Goal: Transaction & Acquisition: Purchase product/service

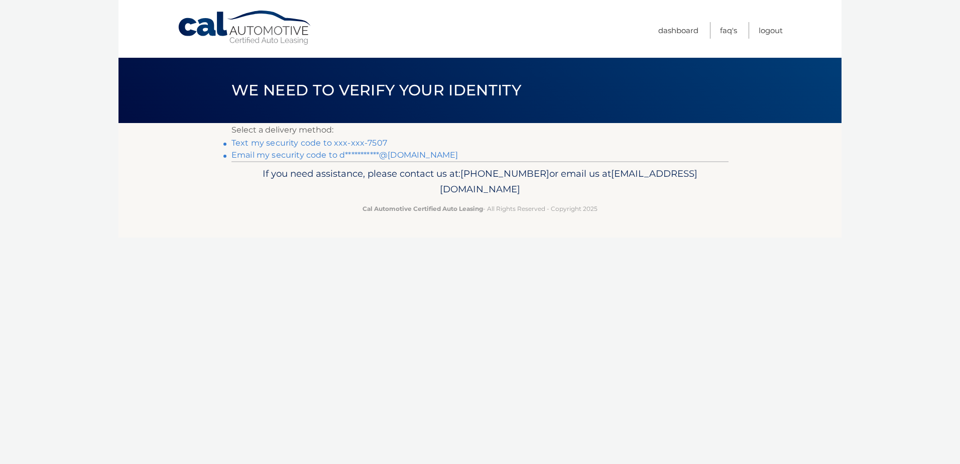
click at [308, 143] on link "Text my security code to xxx-xxx-7507" at bounding box center [309, 143] width 156 height 10
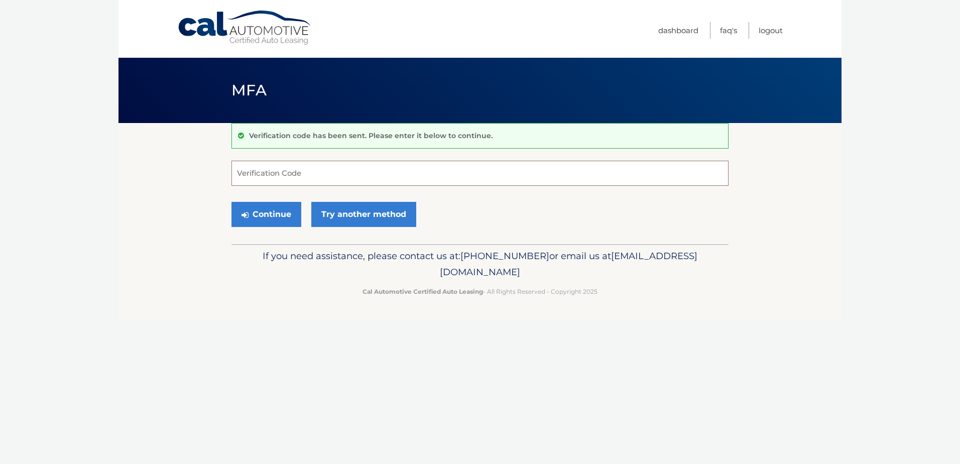
click at [344, 175] on input "Verification Code" at bounding box center [479, 173] width 497 height 25
type input "863526"
click at [275, 218] on button "Continue" at bounding box center [266, 214] width 70 height 25
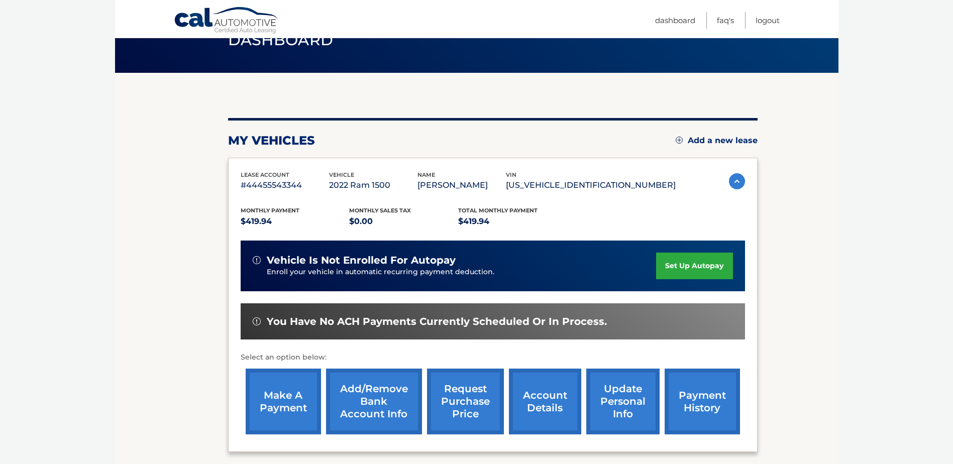
scroll to position [100, 0]
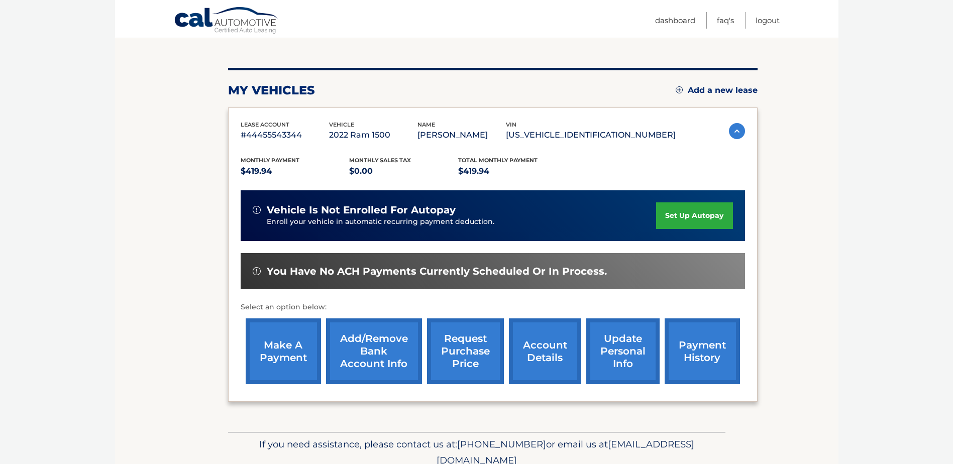
click at [275, 340] on link "make a payment" at bounding box center [283, 351] width 75 height 66
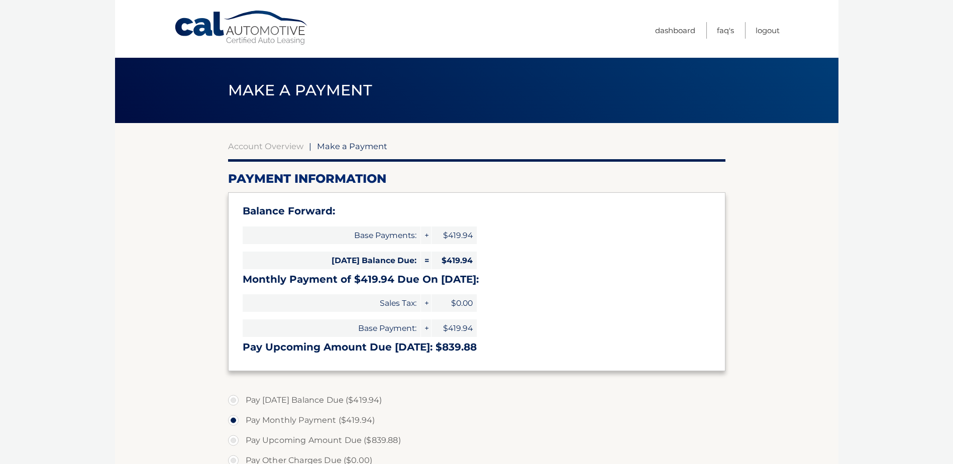
select select "MTZjMjhlNDktYmZhOS00NGU3LWI0ZjUtMGMwZTljZmRiYWFh"
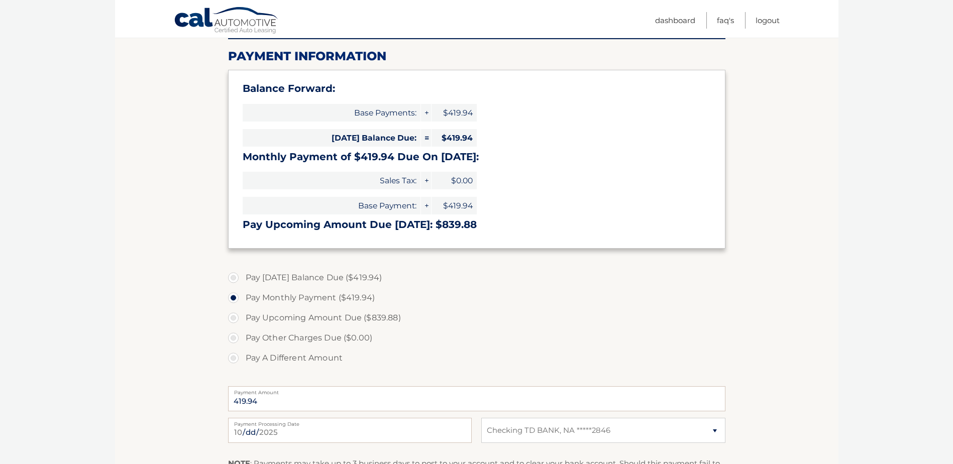
scroll to position [201, 0]
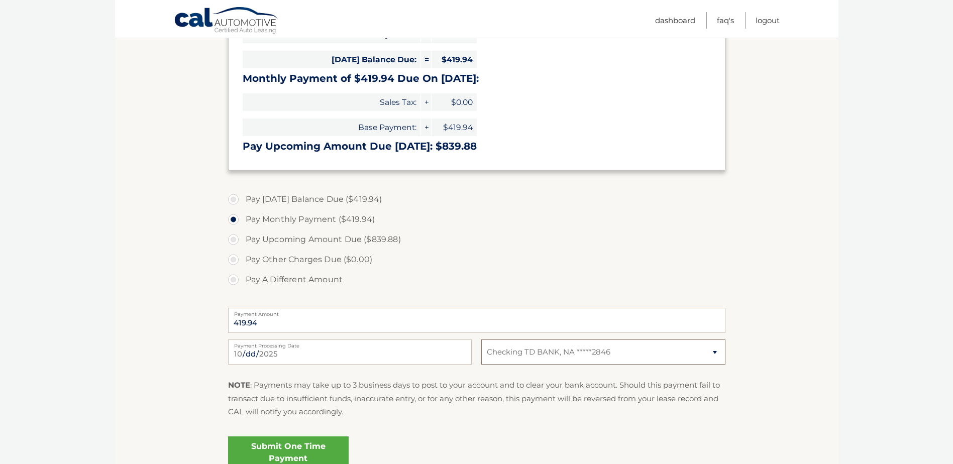
click at [521, 348] on select "Select Bank Account Checking TD BANK, NA *****2846" at bounding box center [603, 351] width 244 height 25
select select
click at [481, 339] on select "Select Bank Account Checking TD BANK, NA *****2846" at bounding box center [603, 351] width 244 height 25
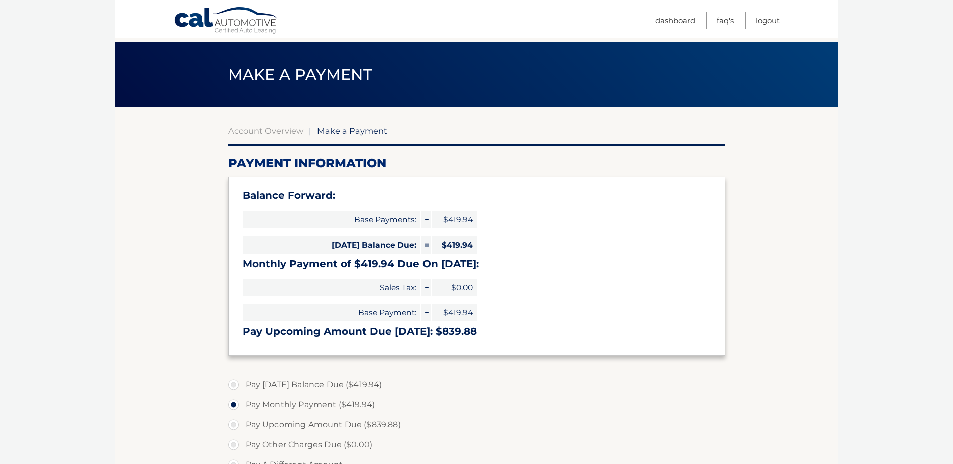
scroll to position [0, 0]
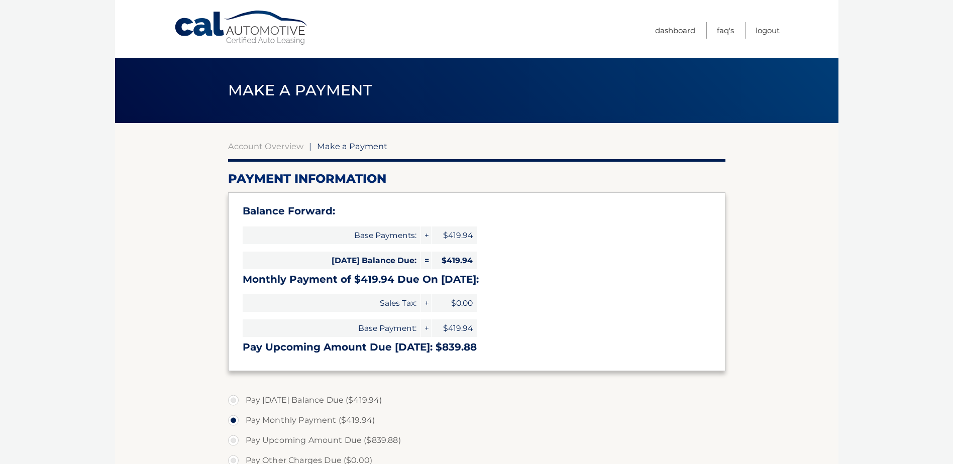
click at [180, 25] on link "Cal Automotive" at bounding box center [242, 28] width 136 height 36
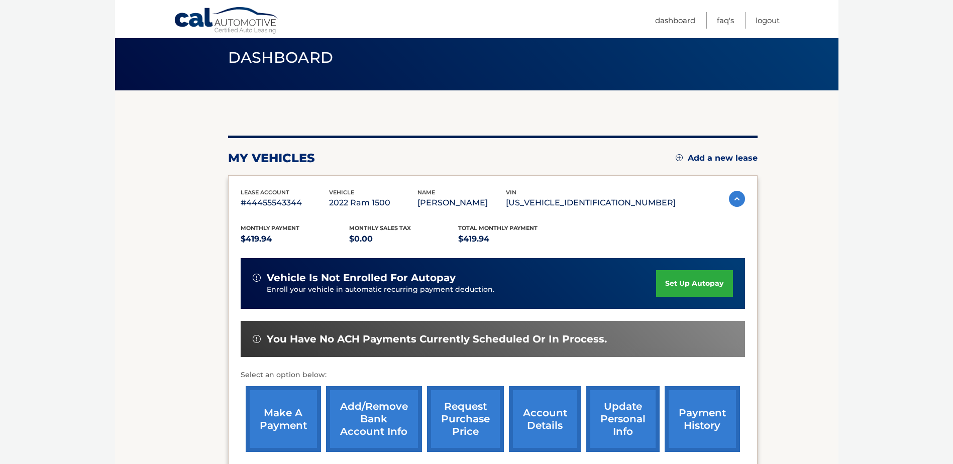
scroll to position [50, 0]
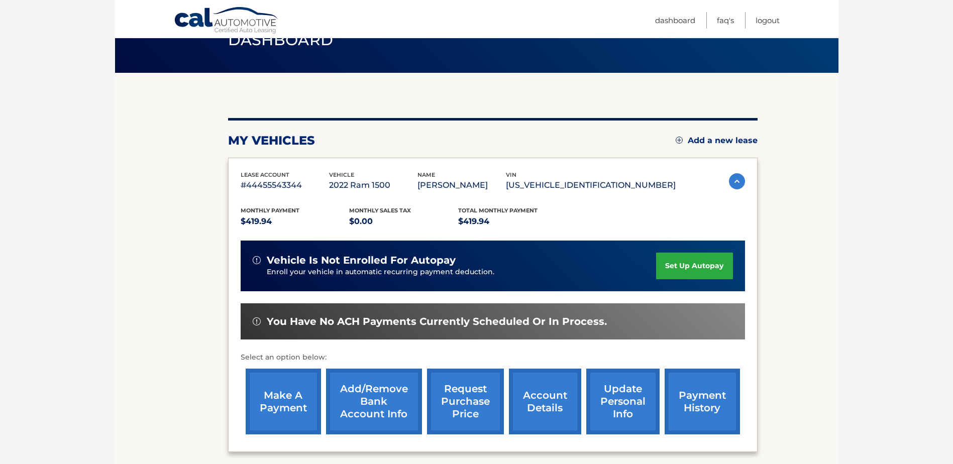
click at [360, 385] on link "Add/Remove bank account info" at bounding box center [374, 402] width 96 height 66
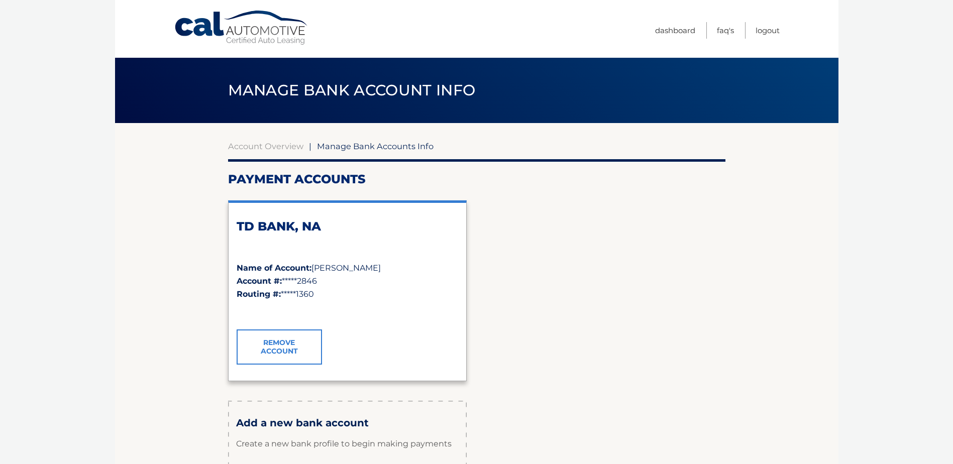
click at [276, 344] on link "Remove Account" at bounding box center [278, 346] width 85 height 35
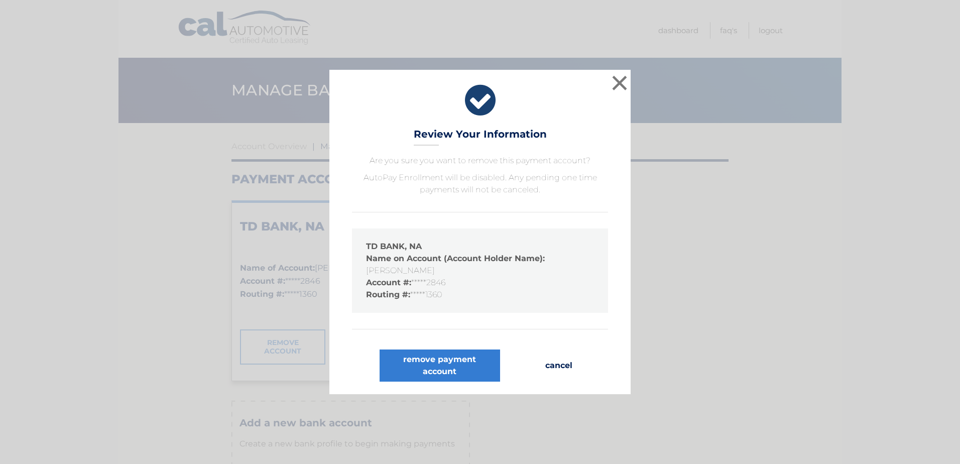
click at [558, 366] on button "cancel" at bounding box center [558, 365] width 43 height 32
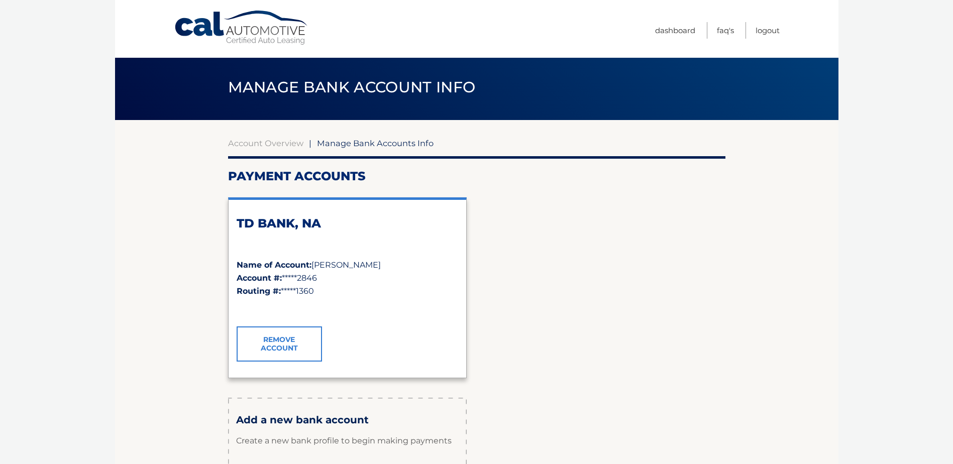
scroll to position [100, 0]
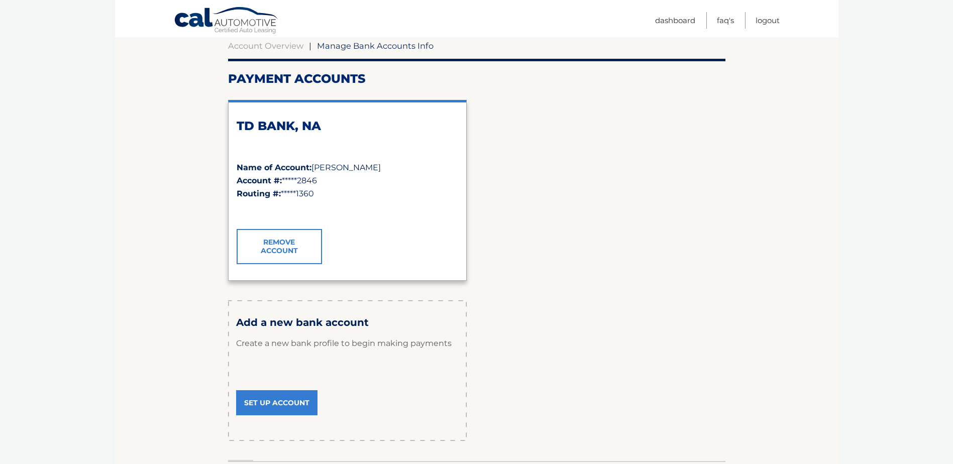
click at [272, 406] on link "Set Up Account" at bounding box center [276, 402] width 81 height 25
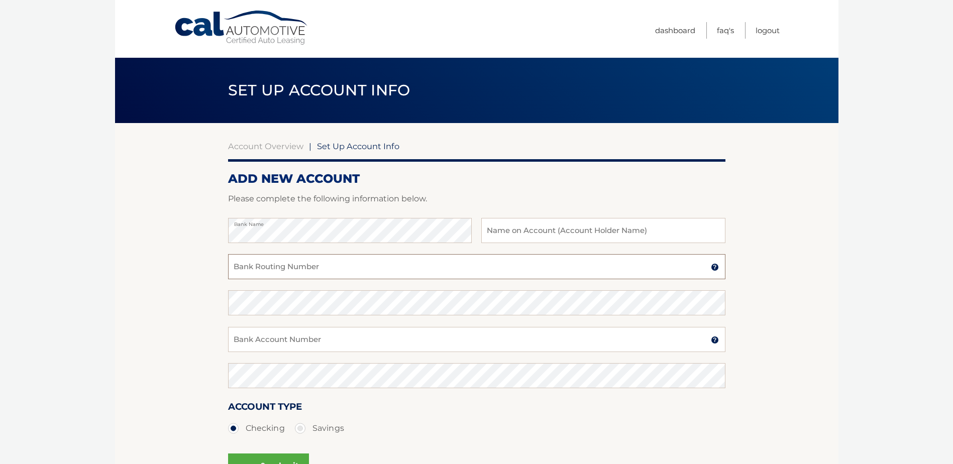
click at [314, 265] on input "Bank Routing Number" at bounding box center [476, 266] width 497 height 25
paste input "031201360"
type input "031201360"
click at [287, 342] on input "Bank Account Number" at bounding box center [476, 339] width 497 height 25
type input "4319863026"
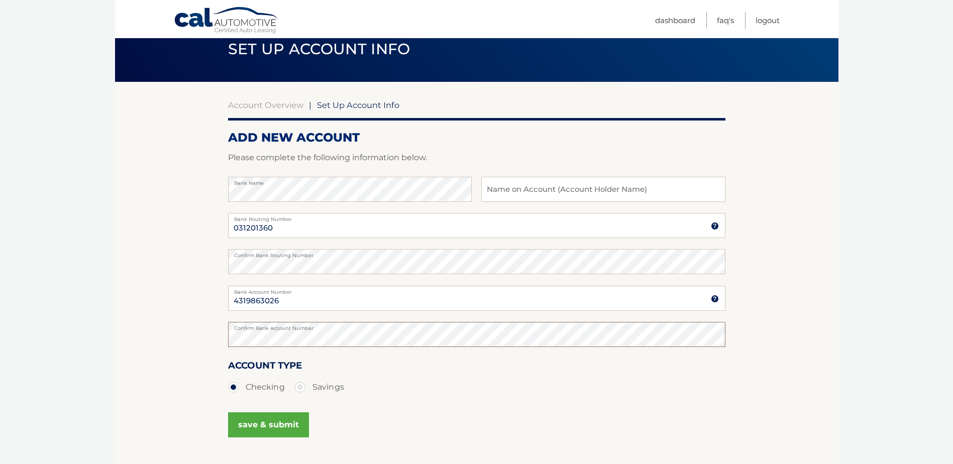
scroll to position [100, 0]
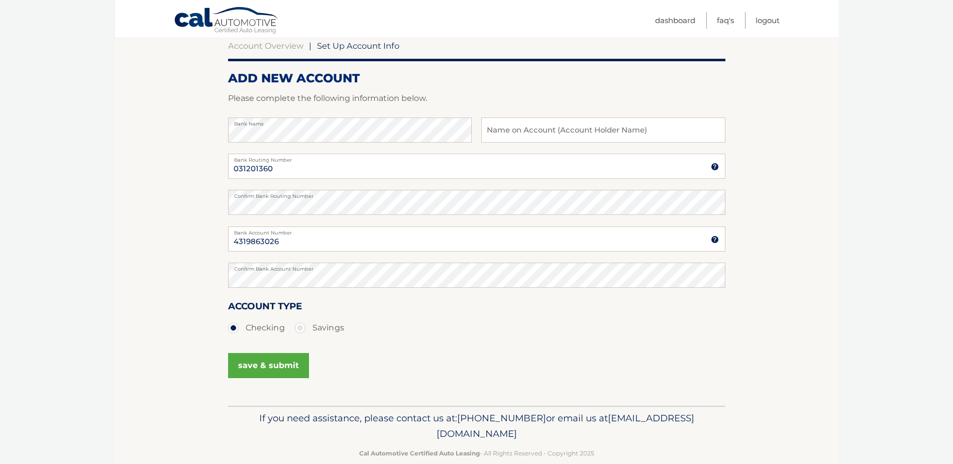
click at [252, 371] on button "save & submit" at bounding box center [268, 365] width 81 height 25
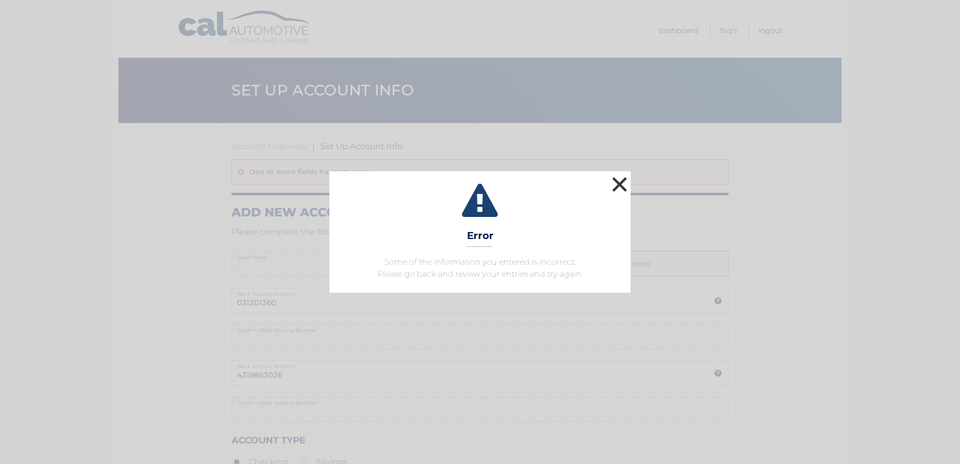
click at [626, 183] on button "×" at bounding box center [620, 184] width 20 height 20
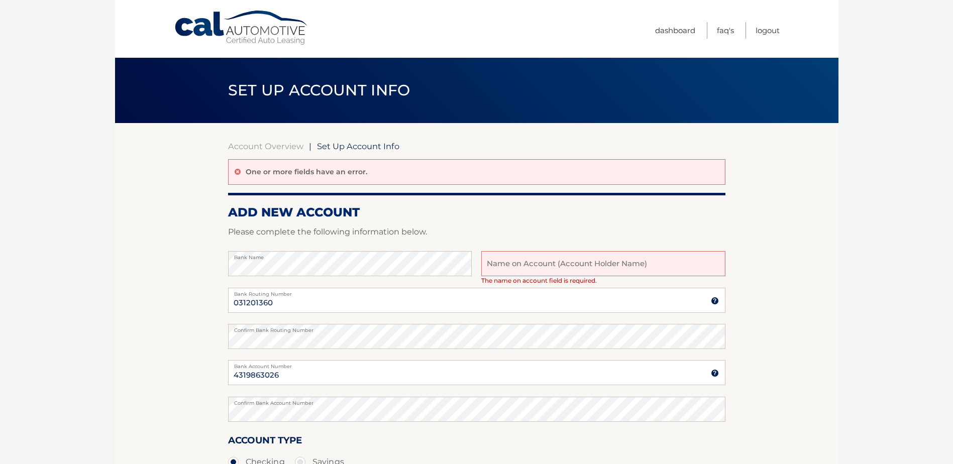
click at [559, 265] on input "text" at bounding box center [603, 263] width 244 height 25
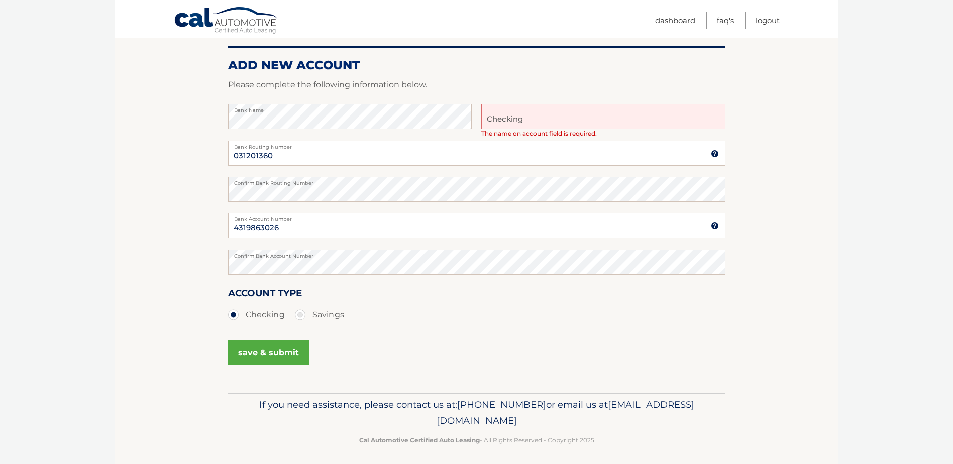
scroll to position [151, 0]
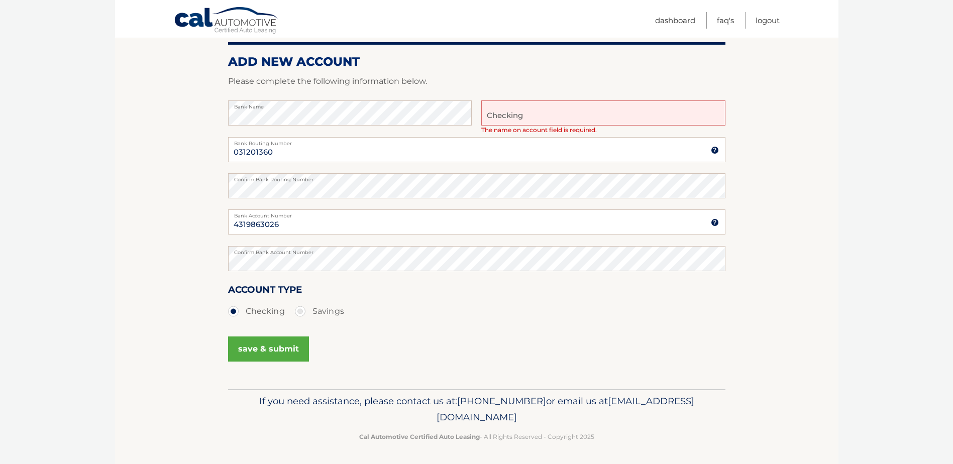
type input "Checking"
click at [285, 347] on button "save & submit" at bounding box center [268, 348] width 81 height 25
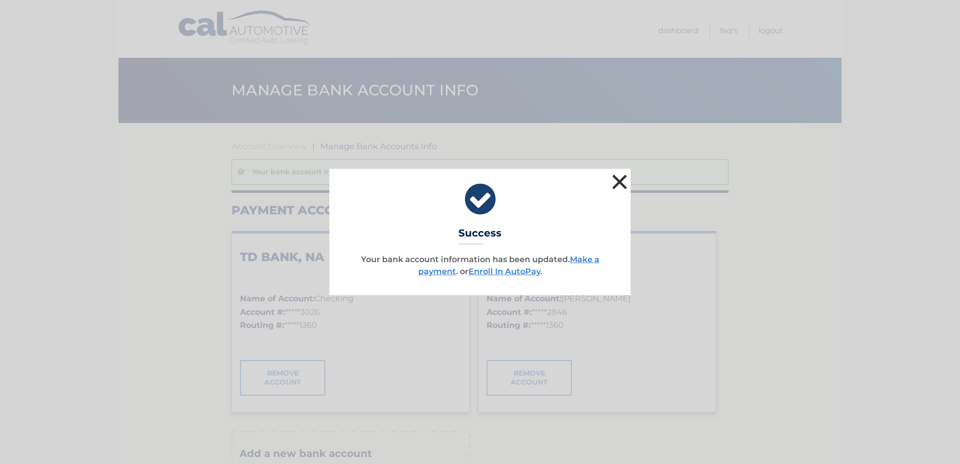
click at [620, 179] on button "×" at bounding box center [620, 182] width 20 height 20
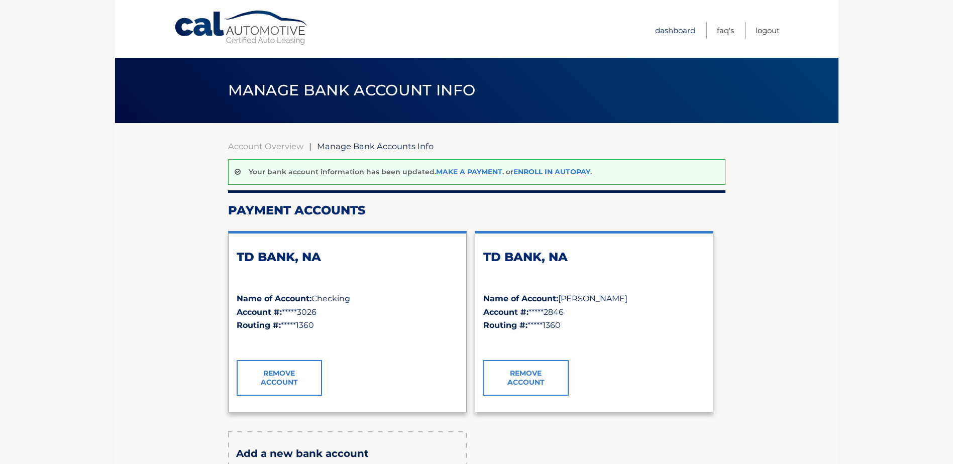
click at [667, 34] on link "Dashboard" at bounding box center [675, 30] width 40 height 17
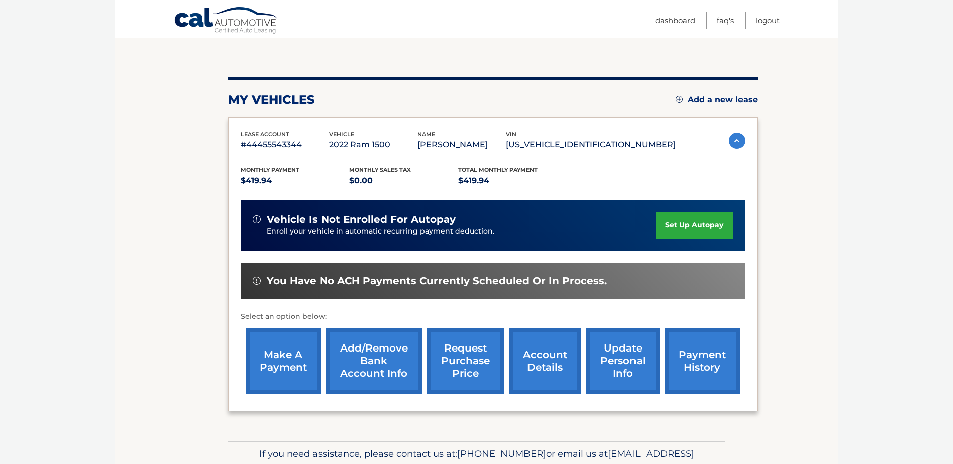
scroll to position [100, 0]
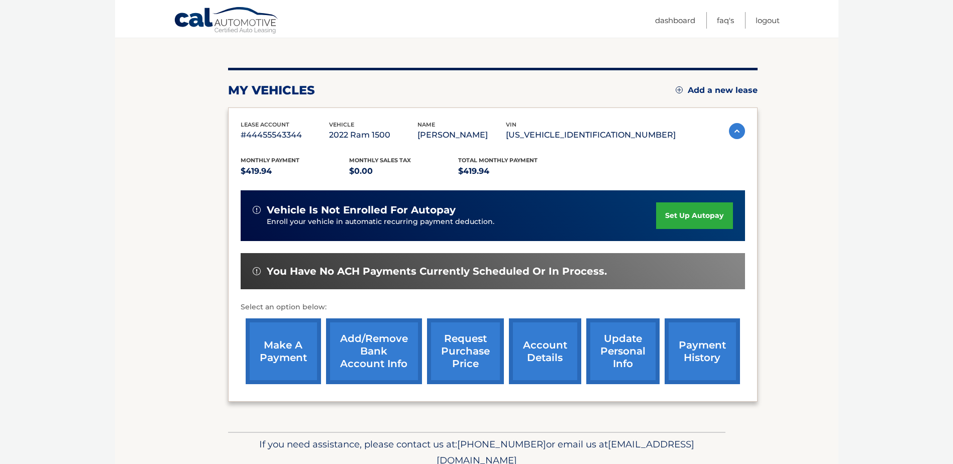
click at [305, 345] on link "make a payment" at bounding box center [283, 351] width 75 height 66
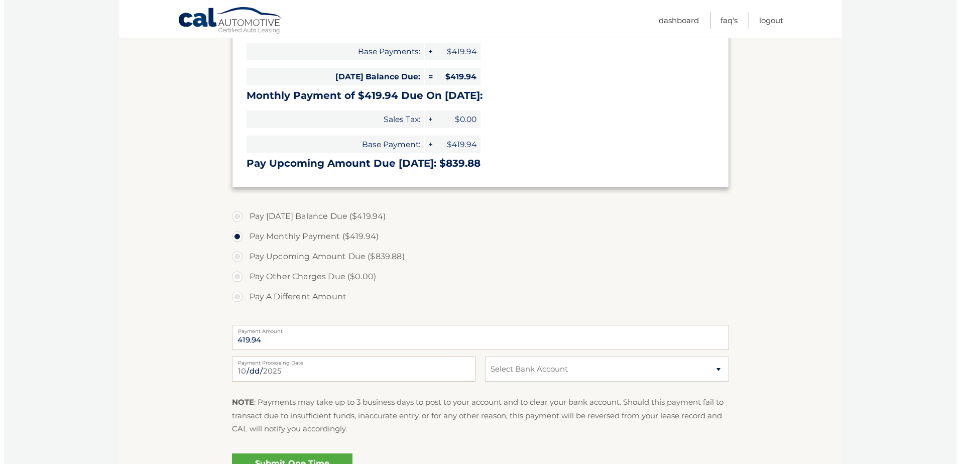
scroll to position [201, 0]
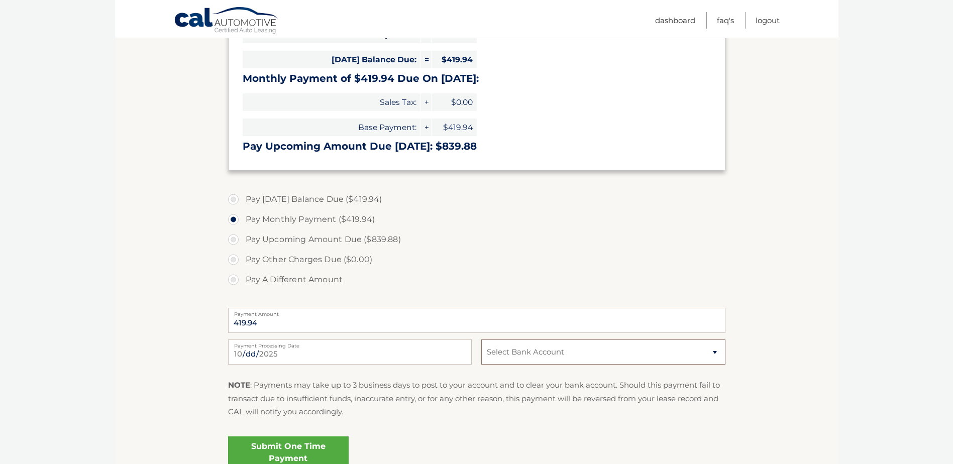
click at [520, 357] on select "Select Bank Account Checking TD BANK, NA *****3026 Checking TD BANK, NA *****28…" at bounding box center [603, 351] width 244 height 25
select select "NjEzOTk4NzgtMzU3ZC00MDRjLWFiMTgtMzkyYTI5NDI2MjVi"
click at [481, 339] on select "Select Bank Account Checking TD BANK, NA *****3026 Checking TD BANK, NA *****28…" at bounding box center [603, 351] width 244 height 25
click at [294, 450] on link "Submit One Time Payment" at bounding box center [288, 452] width 121 height 32
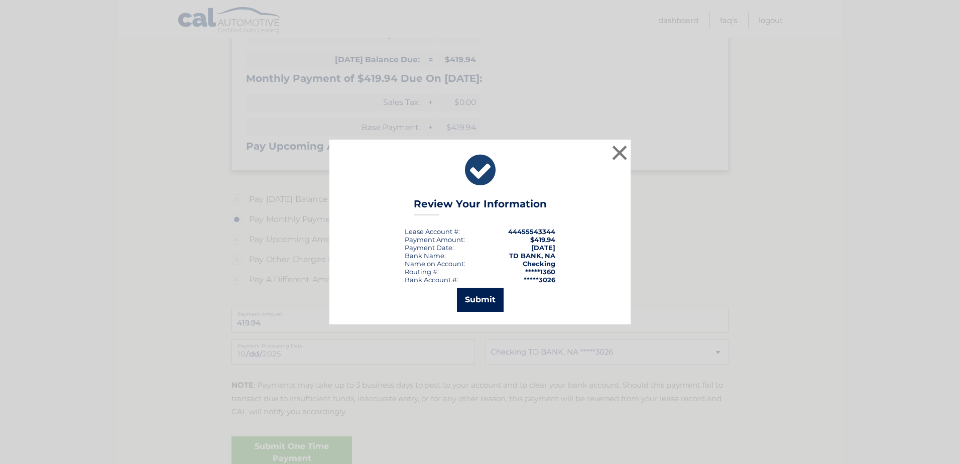
click at [470, 299] on button "Submit" at bounding box center [480, 300] width 47 height 24
